Goal: Task Accomplishment & Management: Use online tool/utility

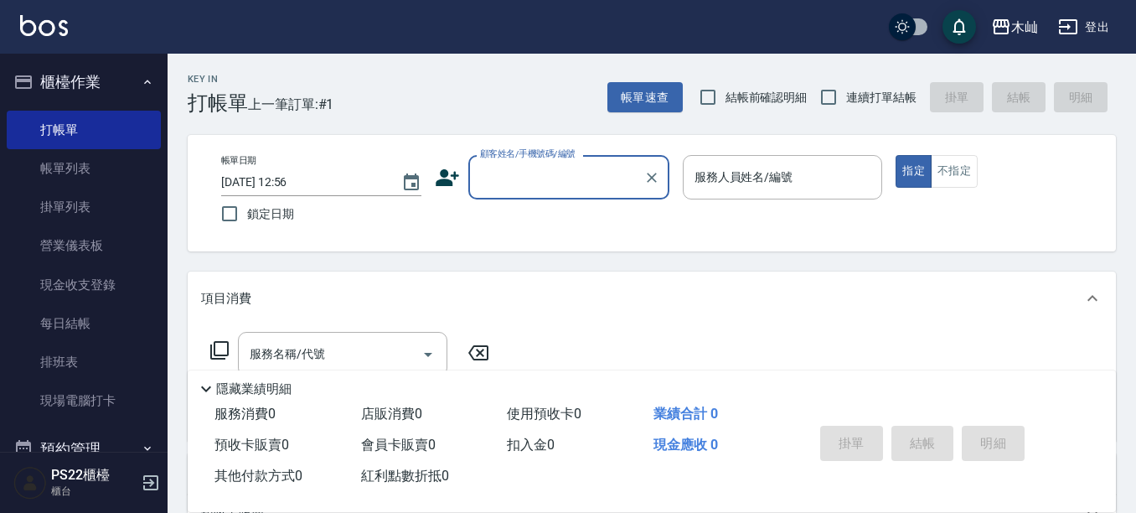
click at [503, 162] on div "顧客姓名/手機號碼/編號" at bounding box center [568, 177] width 201 height 44
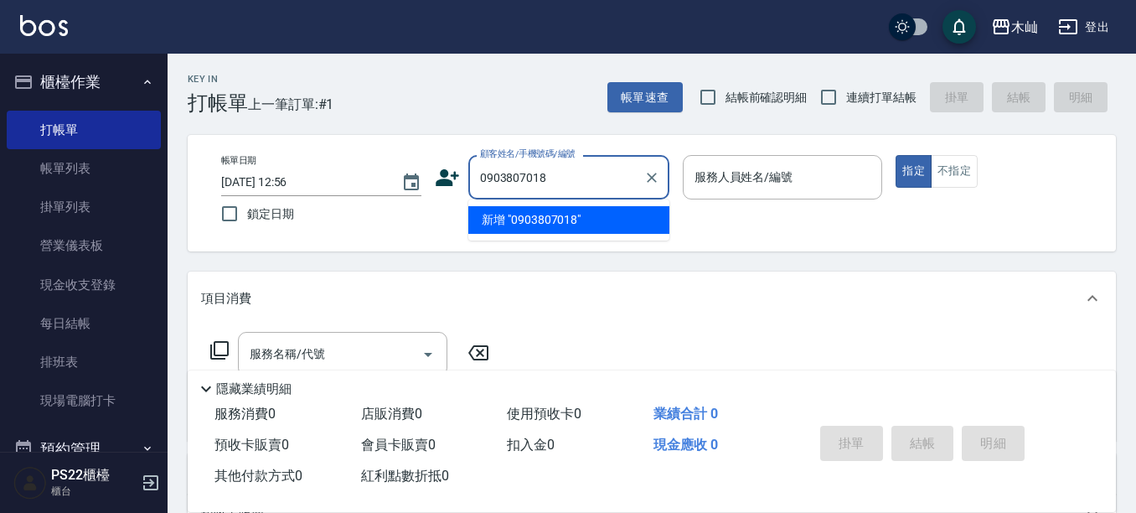
type input "0903807018"
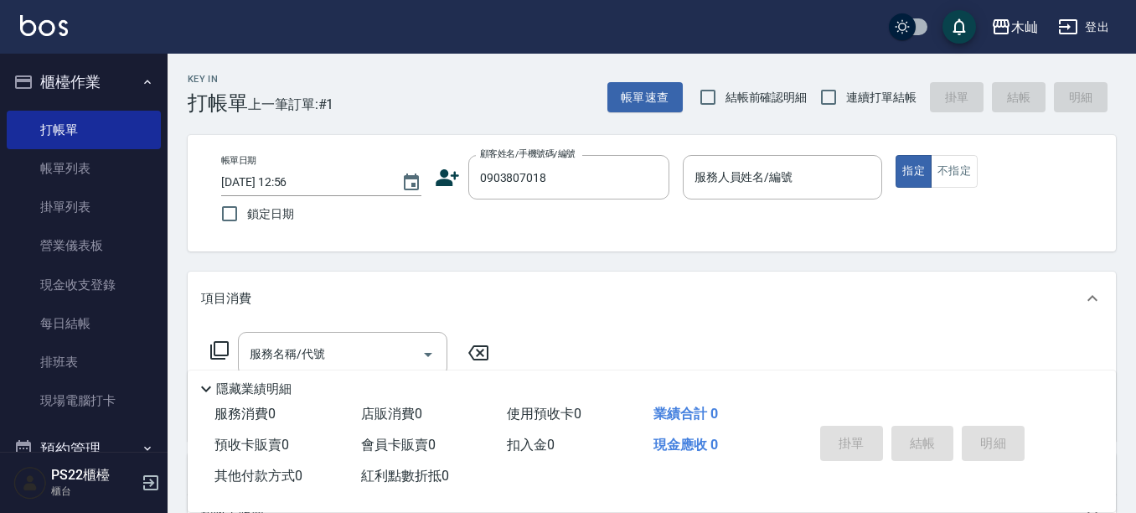
click at [442, 173] on icon at bounding box center [447, 177] width 23 height 17
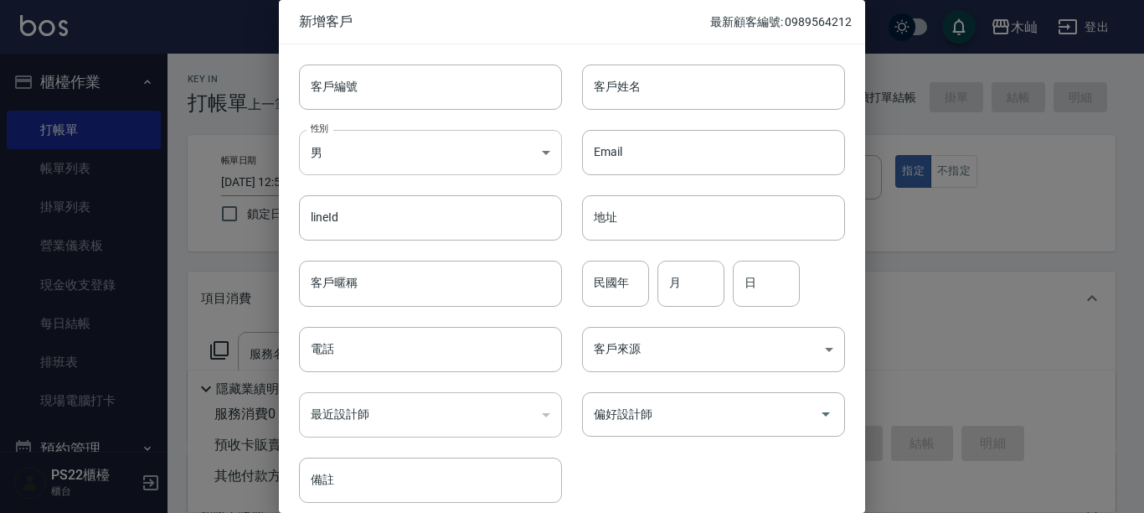
type input "0903807018"
click at [461, 145] on body "木屾 登出 櫃檯作業 打帳單 帳單列表 掛單列表 營業儀表板 現金收支登錄 每日結帳 排班表 現場電腦打卡 預約管理 預約管理 單日預約紀錄 單週預約紀錄 報…" at bounding box center [572, 408] width 1144 height 816
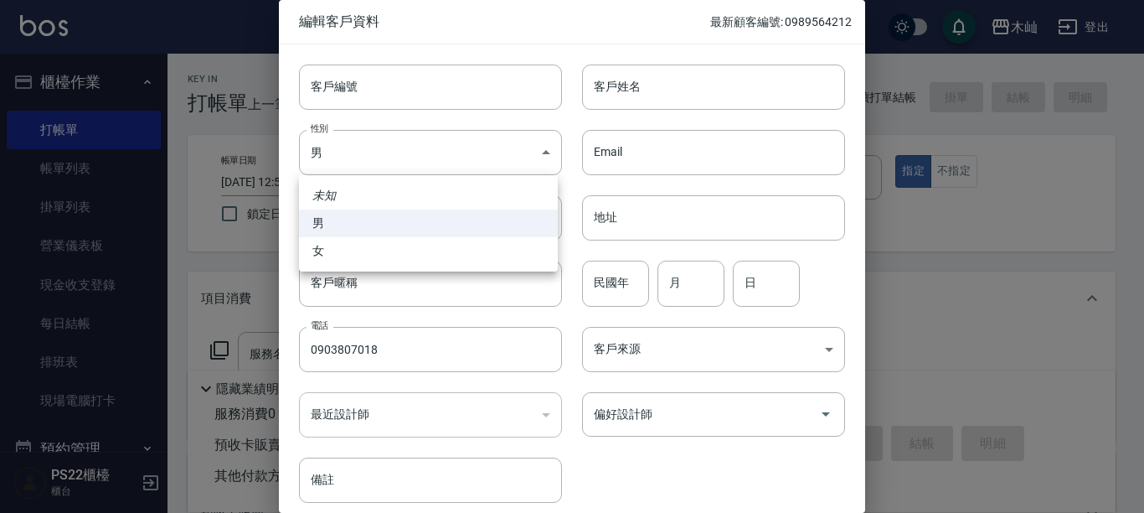
click at [415, 250] on li "女" at bounding box center [428, 251] width 259 height 28
type input "[DEMOGRAPHIC_DATA]"
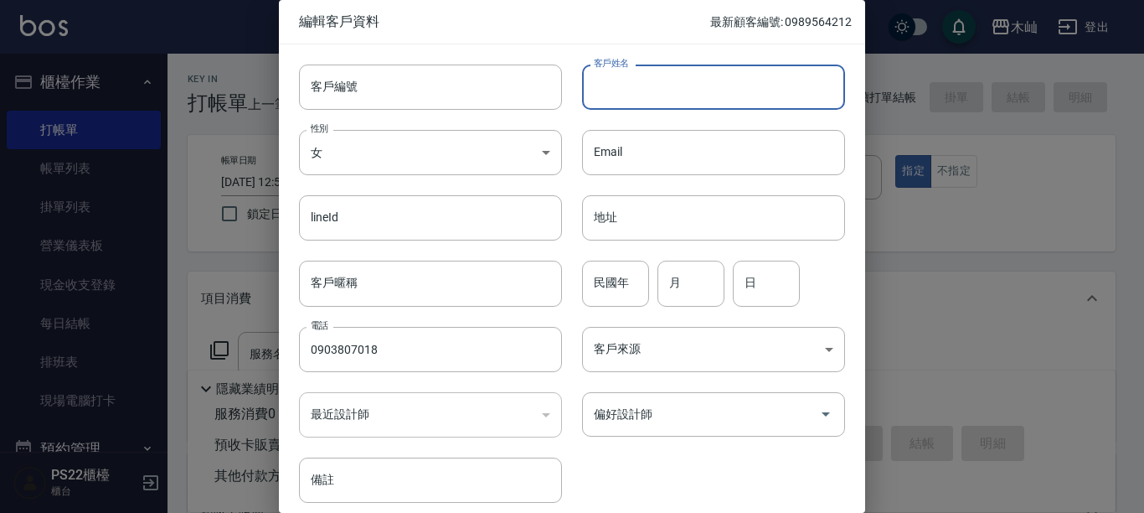
click at [728, 101] on input "客戶姓名" at bounding box center [713, 87] width 263 height 45
type input "[PERSON_NAME]"
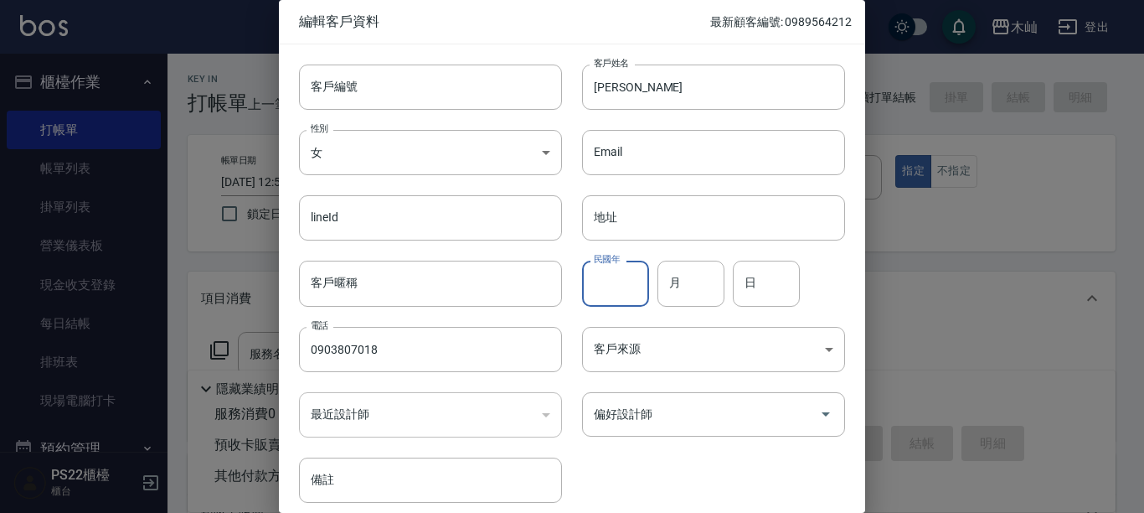
click at [587, 266] on input "民國年" at bounding box center [615, 283] width 67 height 45
type input "78"
type input "06"
type input "18"
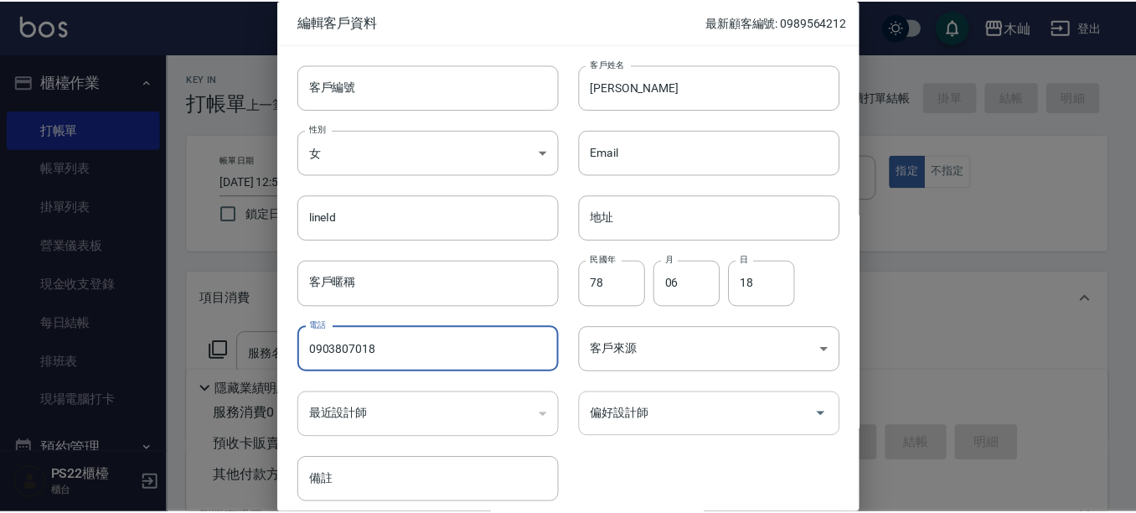
scroll to position [68, 0]
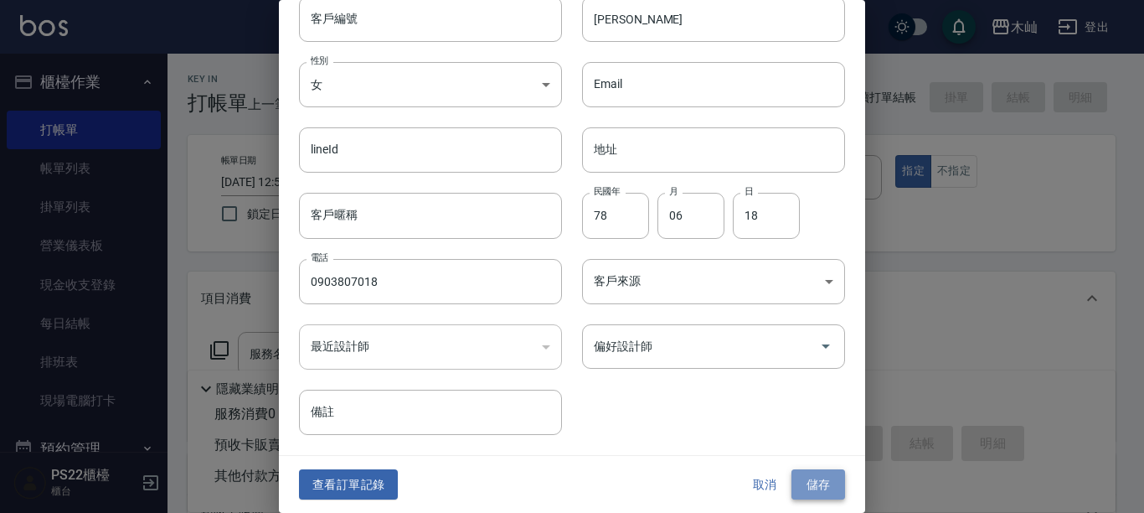
click at [792, 474] on button "儲存" at bounding box center [819, 484] width 54 height 31
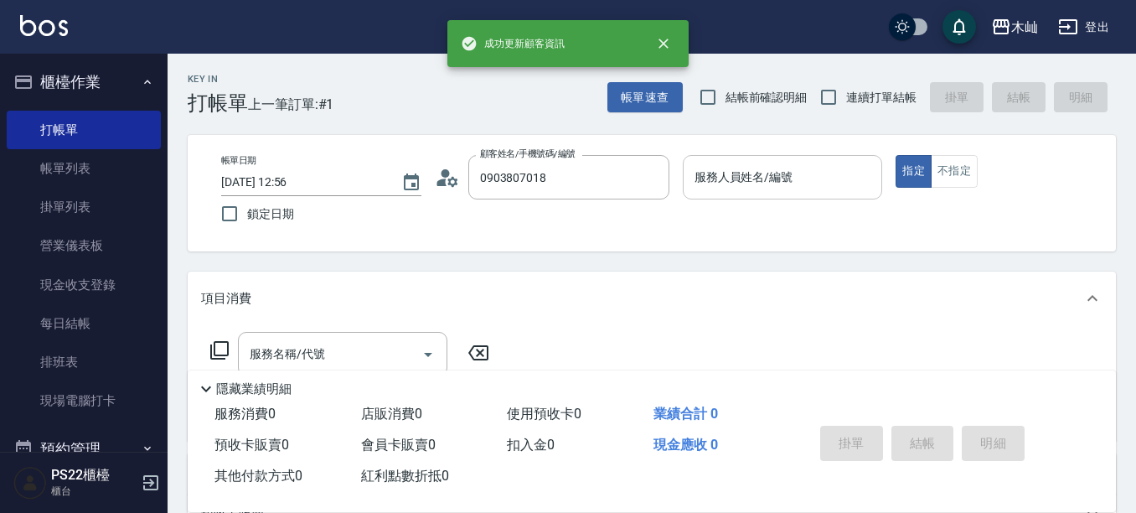
click at [797, 189] on input "服務人員姓名/編號" at bounding box center [782, 177] width 185 height 29
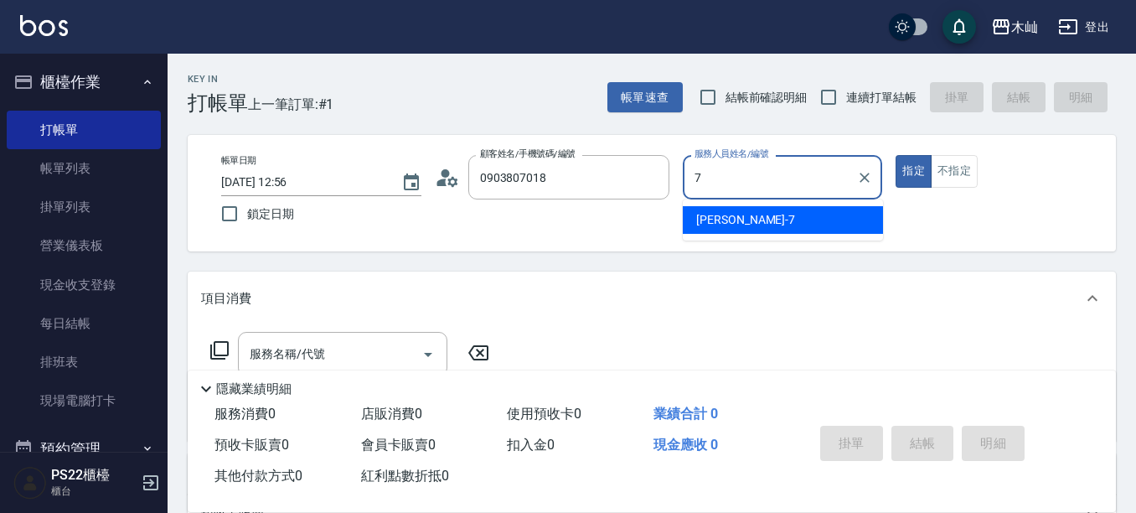
type input "[PERSON_NAME]-7"
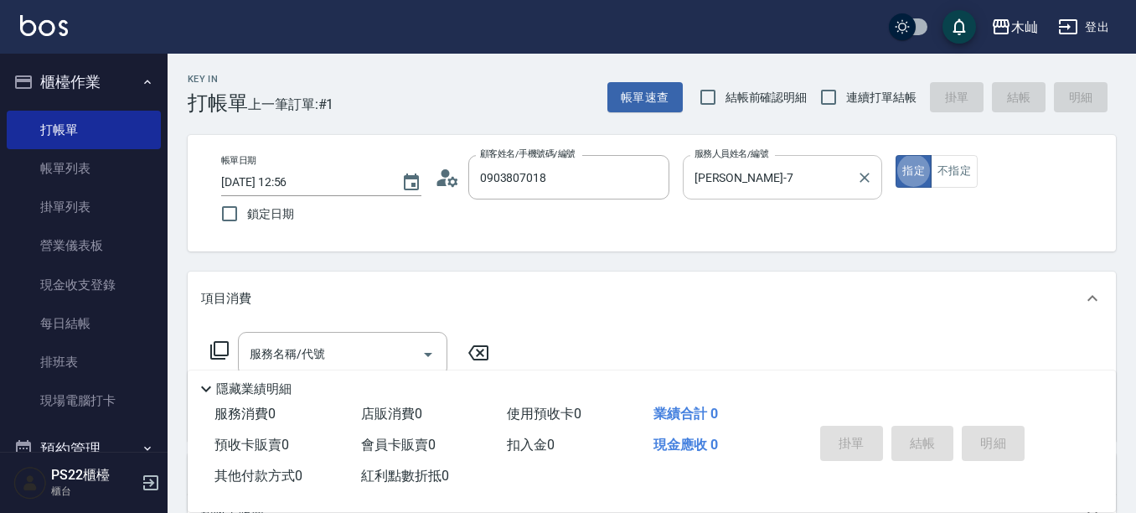
type button "true"
click at [966, 172] on button "不指定" at bounding box center [954, 171] width 47 height 33
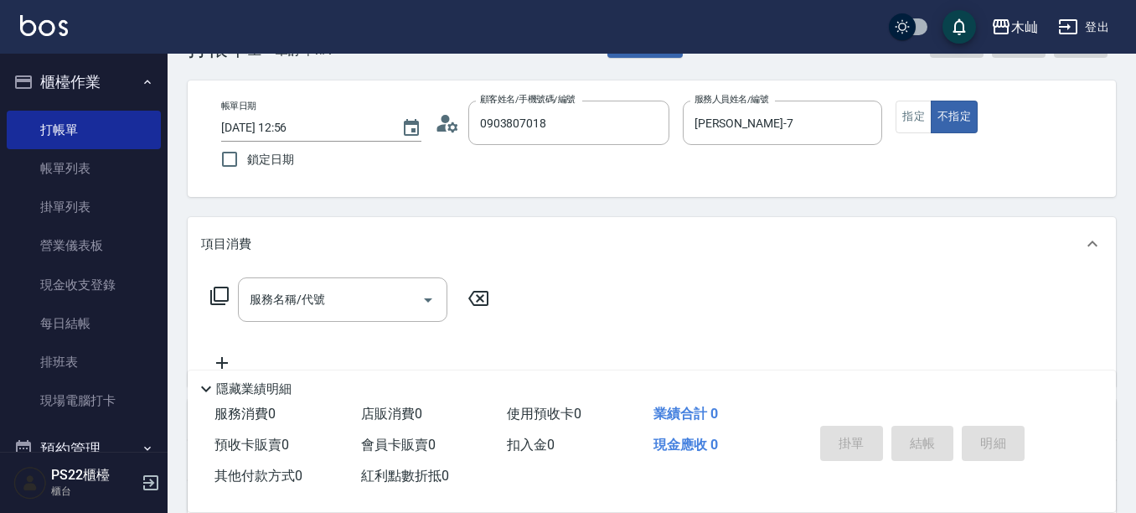
scroll to position [84, 0]
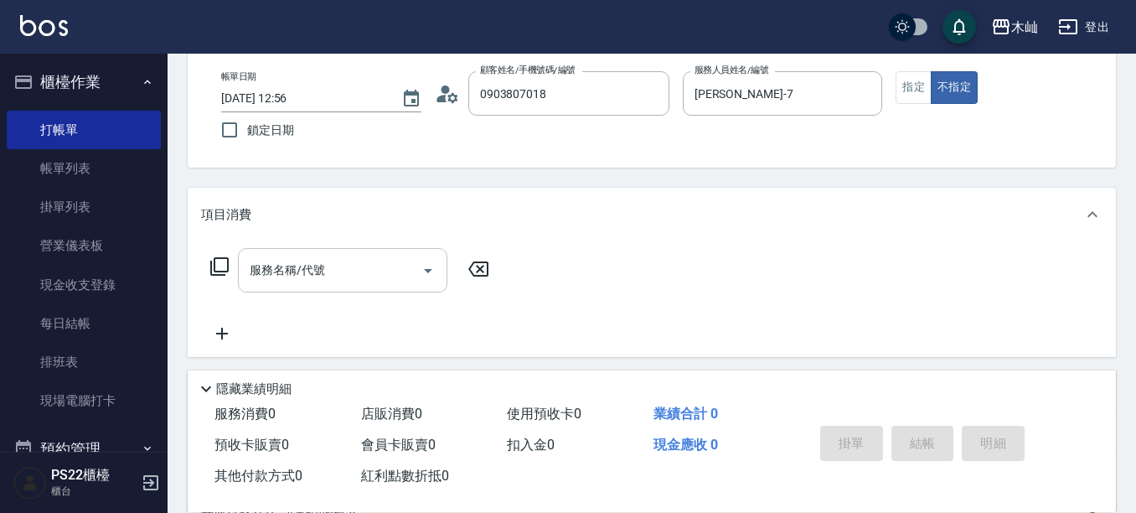
click at [334, 265] on input "服務名稱/代號" at bounding box center [329, 269] width 169 height 29
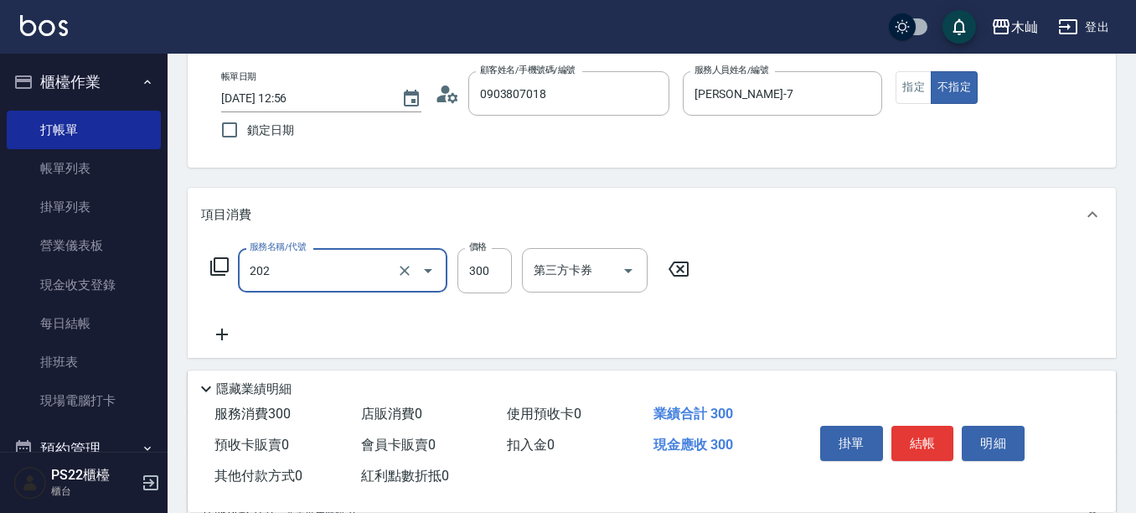
type input "單剪(202)"
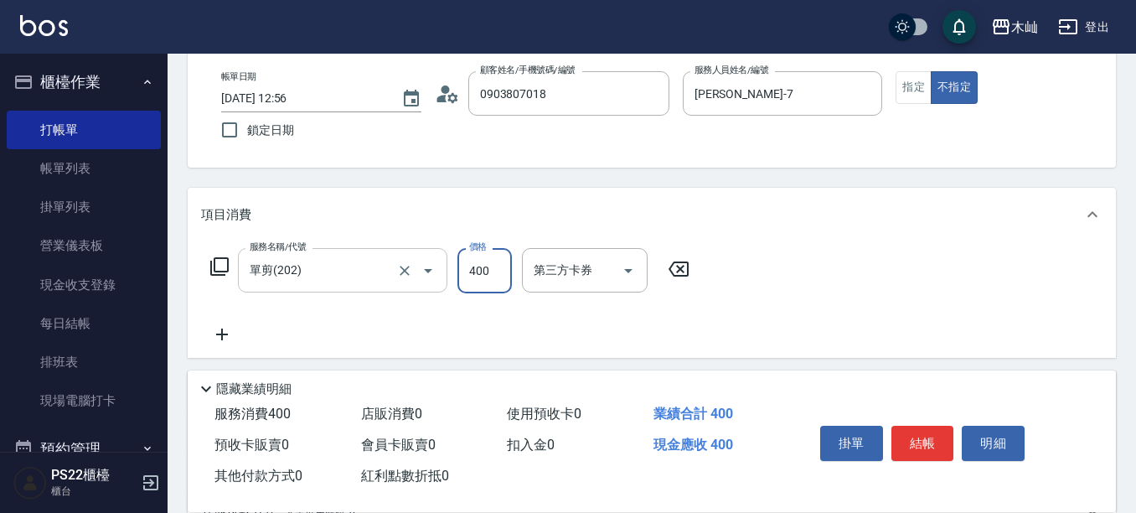
type input "400"
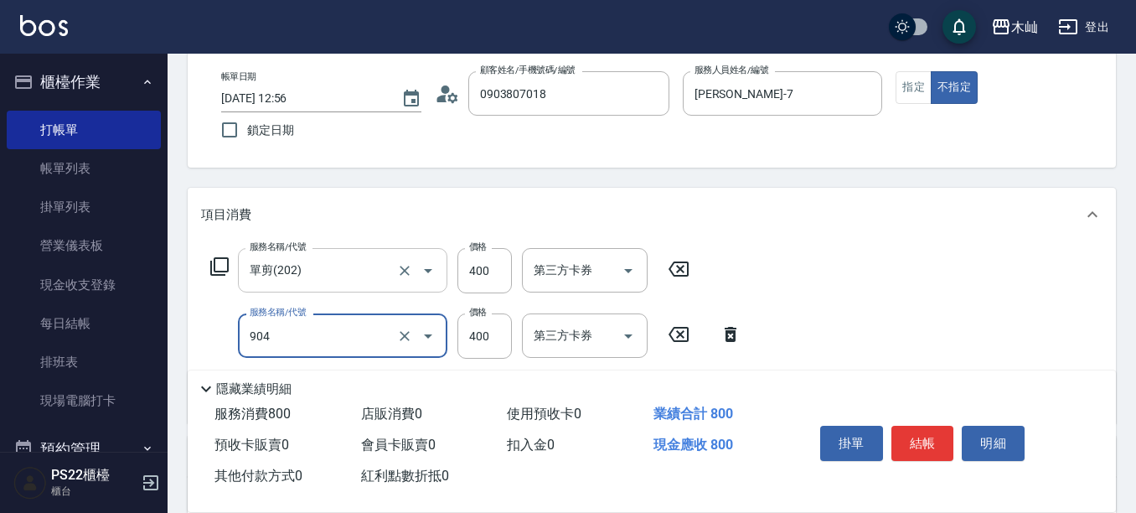
type input "精油洗+瞬護(904)"
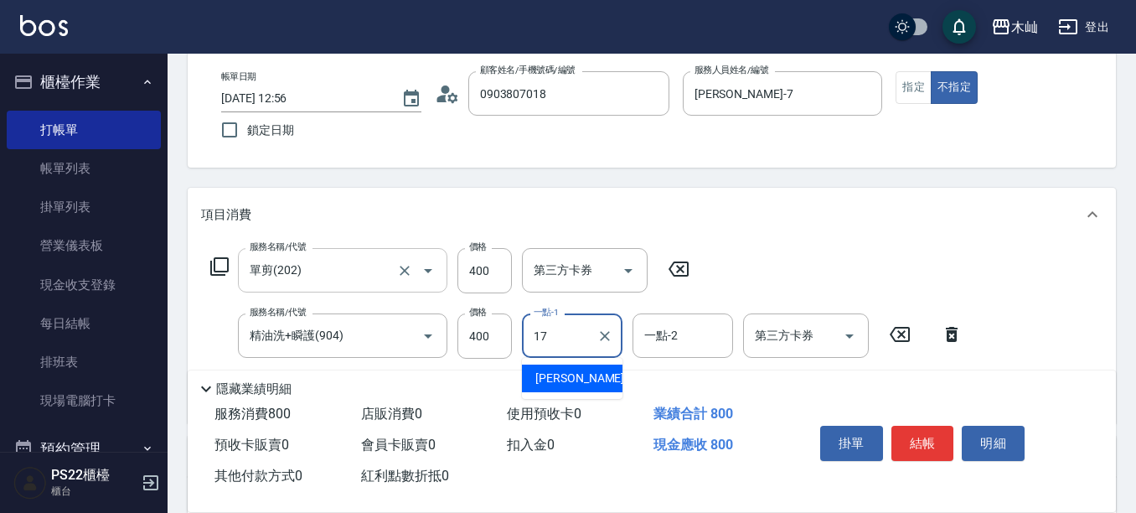
type input "[PERSON_NAME]-17"
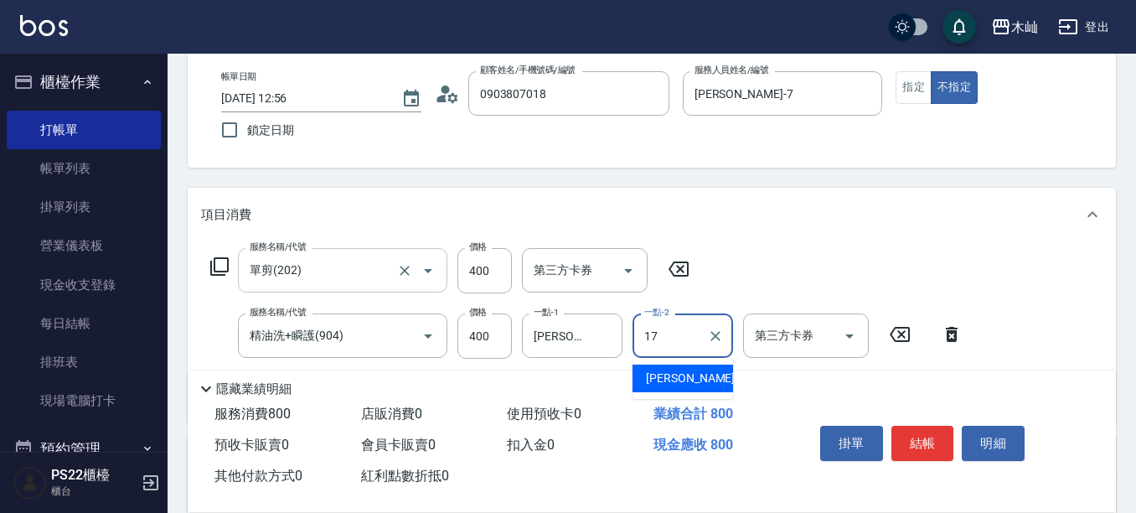
type input "[PERSON_NAME]-17"
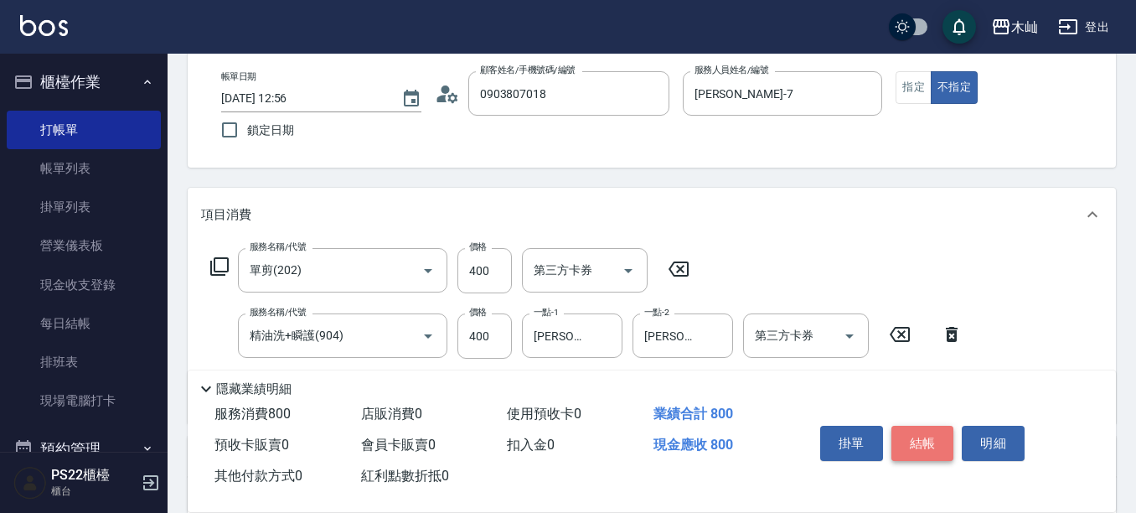
click at [907, 427] on button "結帳" at bounding box center [922, 443] width 63 height 35
